Goal: Use online tool/utility: Utilize a website feature to perform a specific function

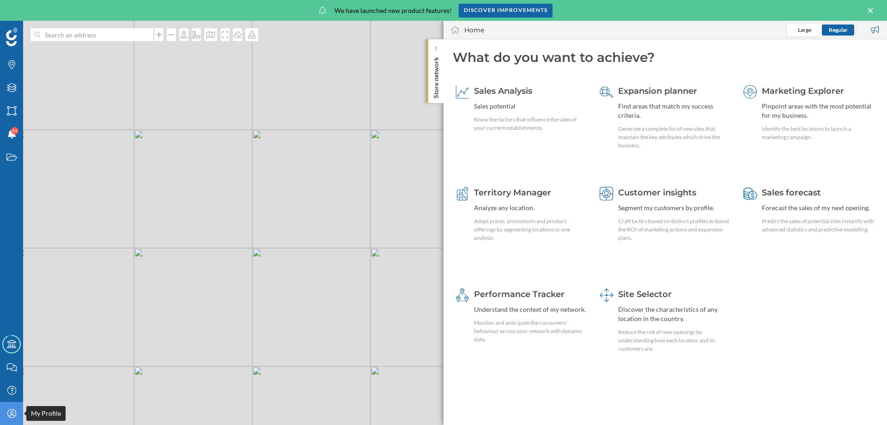
click at [15, 414] on icon "My Profile" at bounding box center [12, 413] width 12 height 9
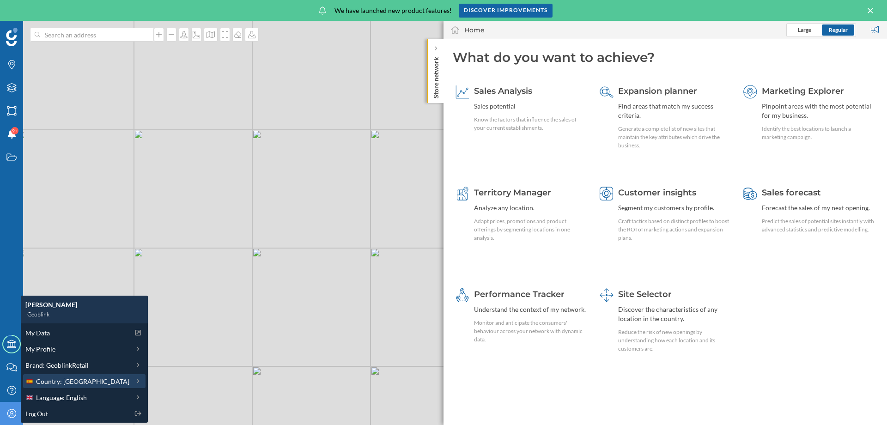
click at [49, 382] on span "Country: [GEOGRAPHIC_DATA]" at bounding box center [82, 381] width 93 height 10
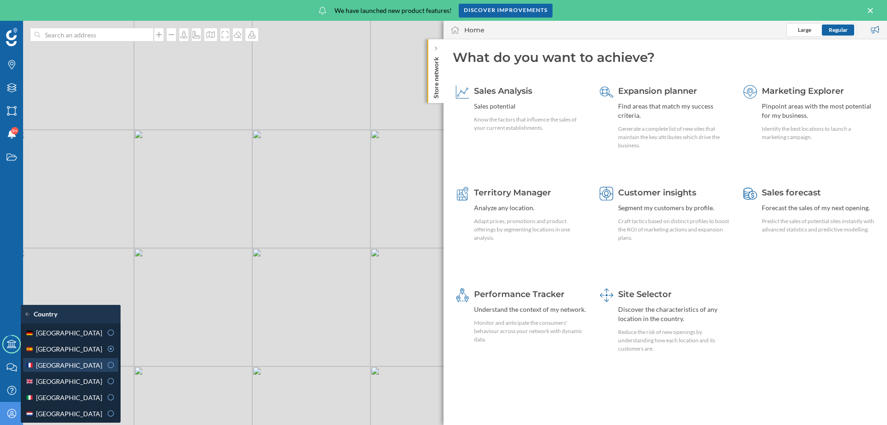
click at [53, 363] on span "[GEOGRAPHIC_DATA]" at bounding box center [69, 365] width 66 height 10
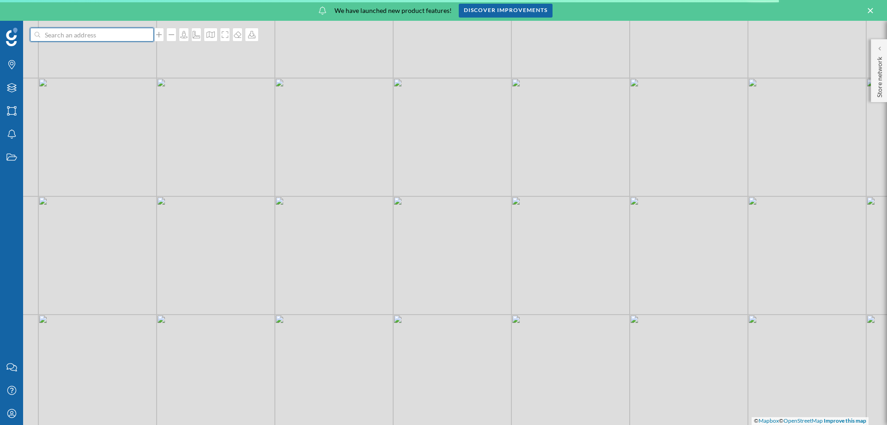
click at [94, 31] on input at bounding box center [91, 35] width 103 height 14
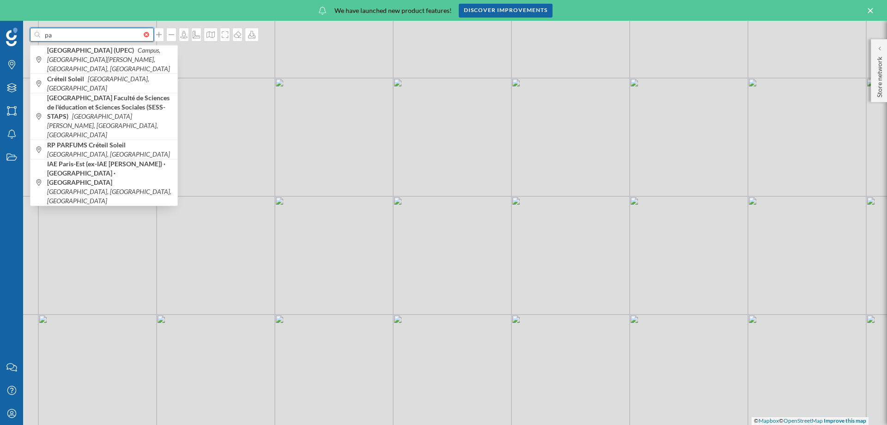
type input "p"
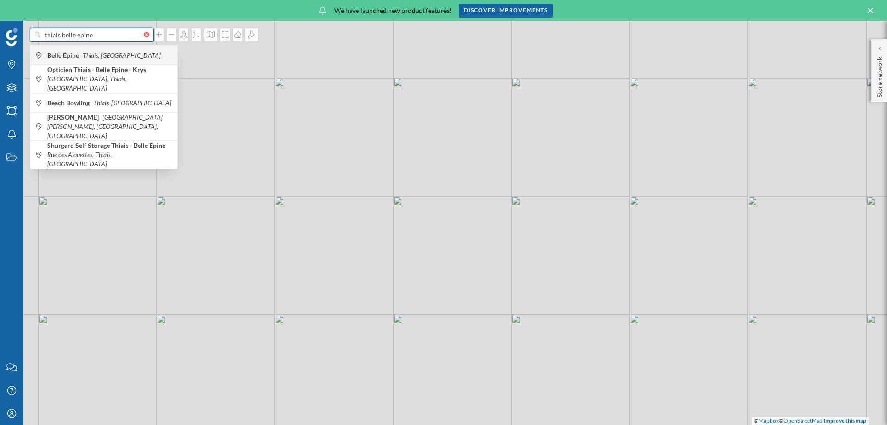
type input "thiais belle epine"
click at [87, 49] on div "Belle Épine Thiais, [GEOGRAPHIC_DATA]" at bounding box center [103, 54] width 147 height 19
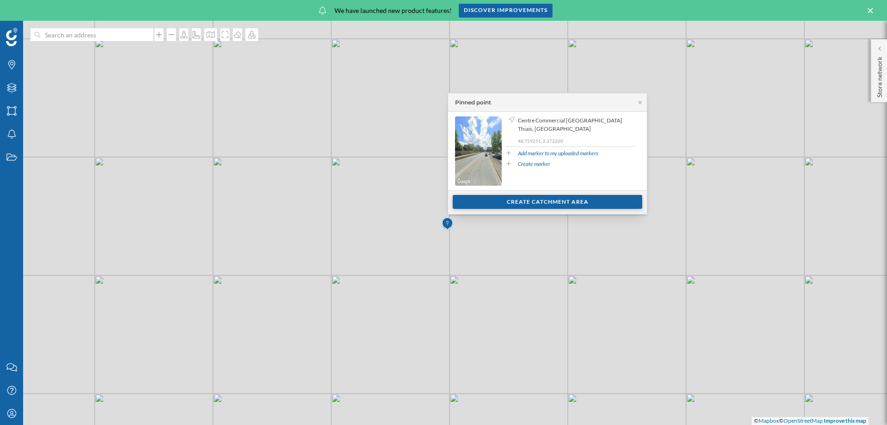
click at [561, 201] on div "Create catchment area" at bounding box center [547, 202] width 189 height 14
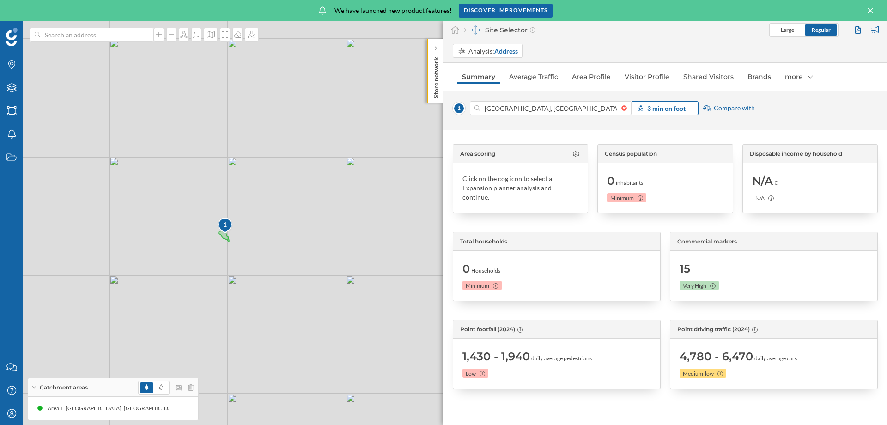
click at [665, 107] on strong "3 min on foot" at bounding box center [666, 108] width 38 height 8
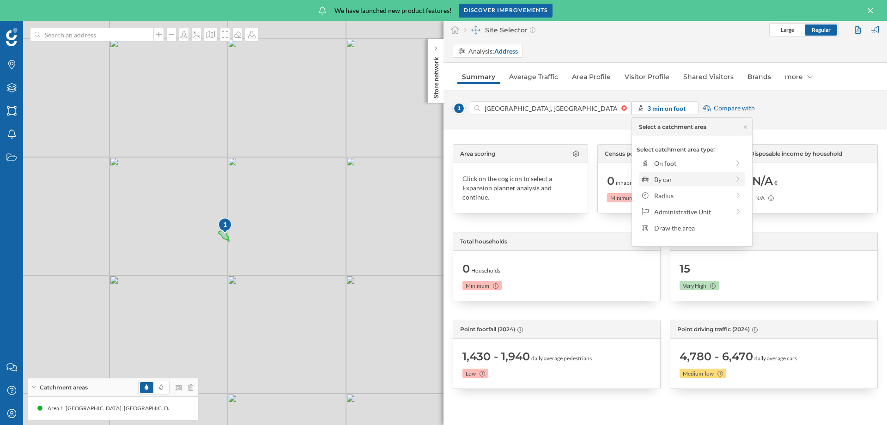
click at [674, 176] on div "By car" at bounding box center [691, 180] width 75 height 10
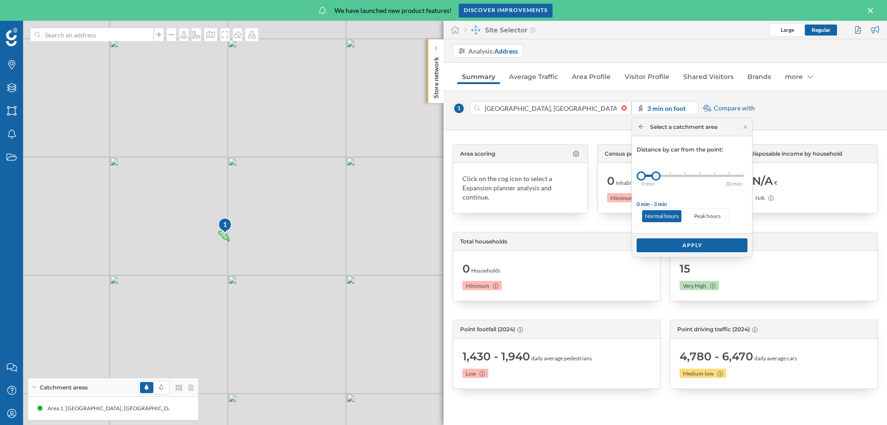
click at [732, 176] on div "0 min. 3 min. 5 min. 7 min. 10 min. 15 min. 20 min. 30 min." at bounding box center [692, 176] width 103 height 2
click at [743, 175] on div "0 min. 3 min. 5 min. 7 min. 10 min. 15 min. 20 min. 30 min." at bounding box center [692, 176] width 103 height 2
click at [682, 244] on div "Apply" at bounding box center [692, 245] width 111 height 14
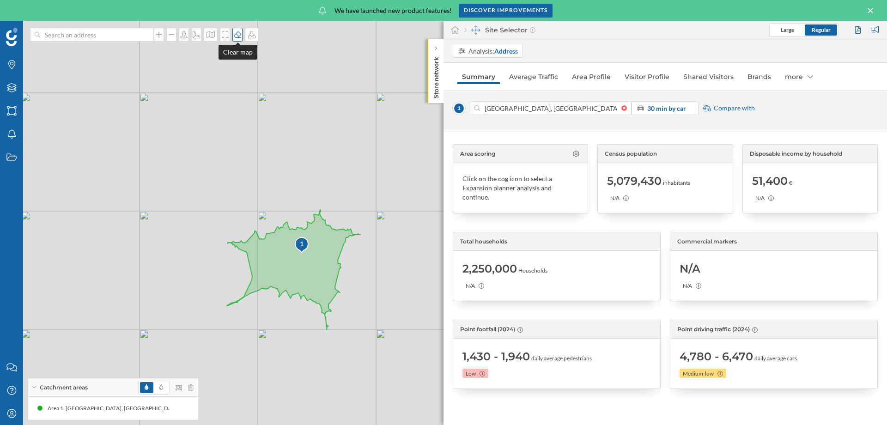
click at [237, 39] on div at bounding box center [237, 35] width 10 height 14
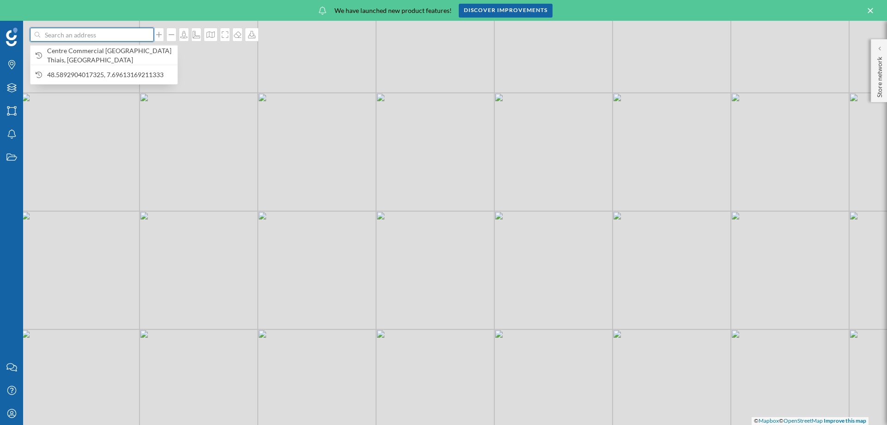
click at [131, 35] on input at bounding box center [91, 35] width 103 height 14
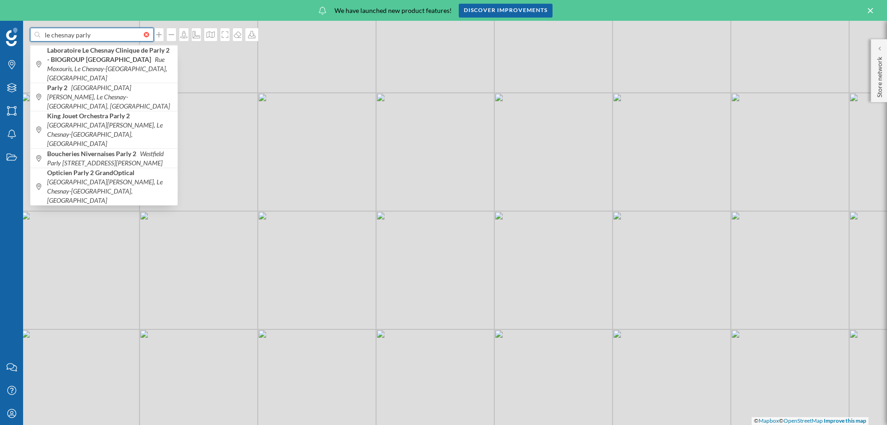
type input "le chesnay parly"
